Goal: Navigation & Orientation: Find specific page/section

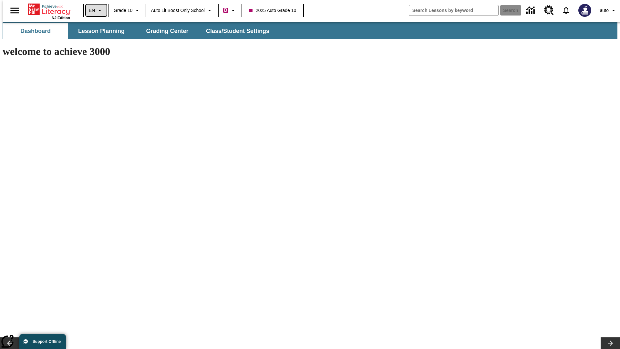
click at [96, 10] on icon "Language: EN, Select a language" at bounding box center [100, 10] width 8 height 8
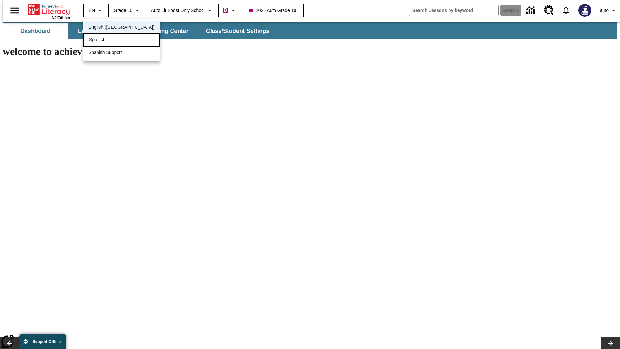
click at [108, 40] on div "Spanish" at bounding box center [121, 39] width 77 height 13
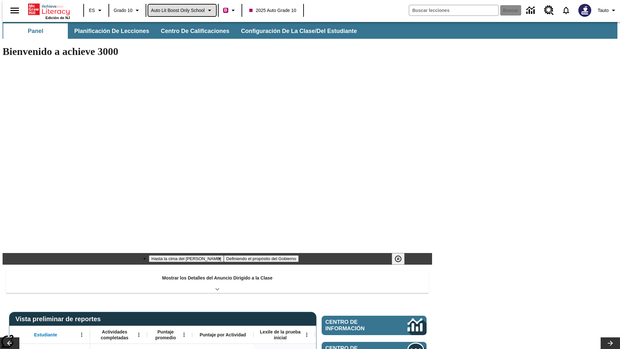
click at [182, 10] on span "Auto Lit Boost only School" at bounding box center [178, 10] width 54 height 7
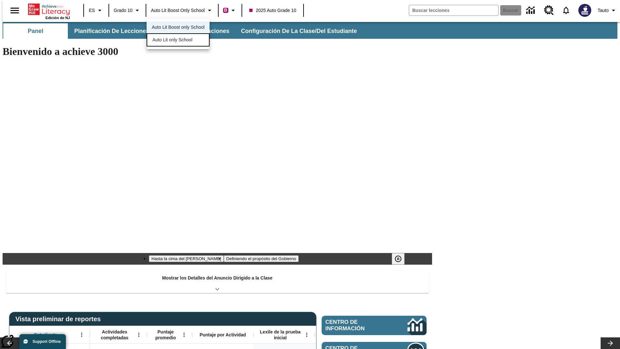
click at [173, 40] on span "Auto Lit only School" at bounding box center [173, 40] width 40 height 7
